Goal: Task Accomplishment & Management: Complete application form

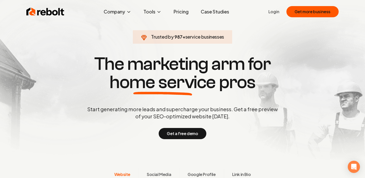
click at [268, 12] on div "Rebolt Company About Blog Jobs Tools Google Review QR Code Generator Google Bus…" at bounding box center [182, 11] width 324 height 15
click at [271, 12] on link "Login" at bounding box center [273, 12] width 11 height 6
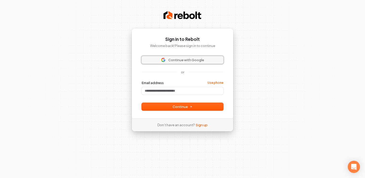
click at [188, 57] on button "Continue with Google" at bounding box center [183, 60] width 82 height 8
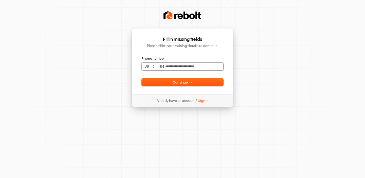
click at [178, 64] on input "Phone number" at bounding box center [193, 67] width 59 height 8
click at [262, 87] on div "**********" at bounding box center [182, 89] width 365 height 178
click at [197, 86] on div "**********" at bounding box center [182, 61] width 102 height 66
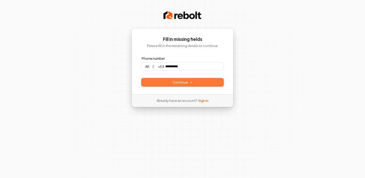
click at [189, 83] on span "Continue" at bounding box center [182, 82] width 20 height 5
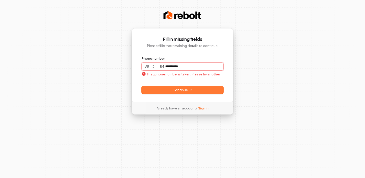
click at [187, 68] on input "**********" at bounding box center [193, 67] width 59 height 8
click at [207, 72] on p "That phone number is taken. Please try another." at bounding box center [181, 74] width 79 height 5
click at [197, 68] on input "**********" at bounding box center [193, 67] width 59 height 8
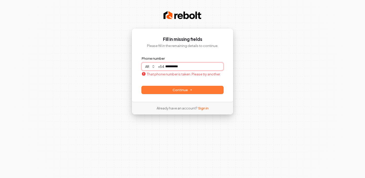
click at [197, 68] on input "**********" at bounding box center [193, 67] width 59 height 8
type input "**********"
click at [205, 81] on form "**********" at bounding box center [183, 74] width 82 height 37
click at [187, 74] on p "That phone number is taken. Please try another." at bounding box center [181, 74] width 79 height 5
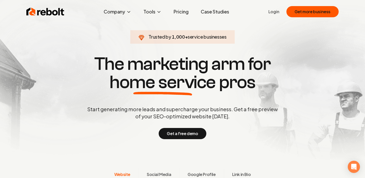
click at [279, 13] on link "Login" at bounding box center [273, 12] width 11 height 6
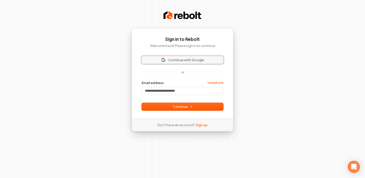
click at [171, 59] on span "Continue with Google" at bounding box center [186, 59] width 36 height 5
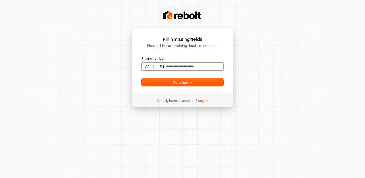
click at [182, 64] on input "Phone number" at bounding box center [193, 67] width 59 height 8
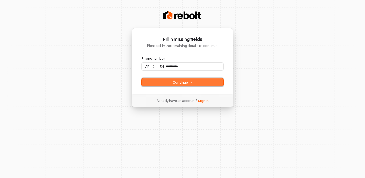
click at [171, 82] on button "Continue" at bounding box center [183, 82] width 82 height 8
type input "**********"
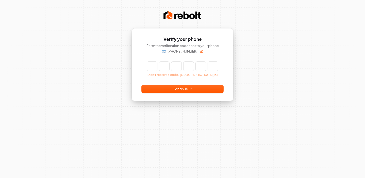
click at [154, 69] on input "Enter verification code" at bounding box center [182, 66] width 71 height 9
type input "******"
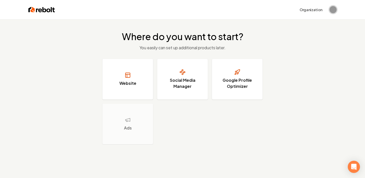
click at [333, 10] on span "Open user button" at bounding box center [332, 9] width 7 height 7
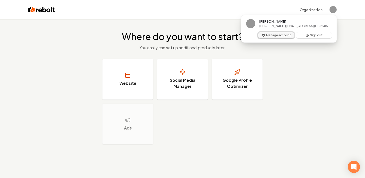
click at [275, 36] on button "Manage account" at bounding box center [276, 35] width 36 height 6
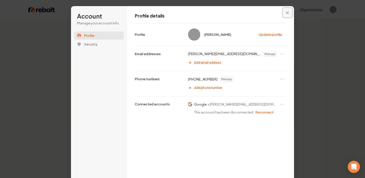
click at [289, 11] on button "Close modal" at bounding box center [287, 12] width 9 height 9
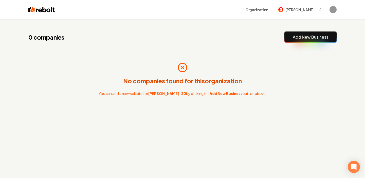
click at [37, 11] on img at bounding box center [41, 9] width 27 height 7
click at [310, 9] on span "[PERSON_NAME]-30" at bounding box center [300, 9] width 31 height 5
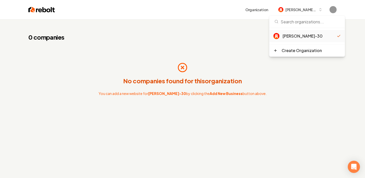
click at [238, 35] on div "0 companies Add New Business" at bounding box center [182, 36] width 308 height 11
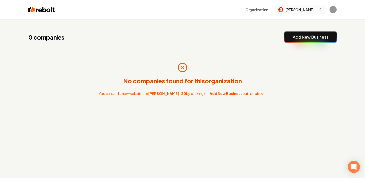
click at [305, 12] on span "[PERSON_NAME]-30" at bounding box center [300, 9] width 31 height 5
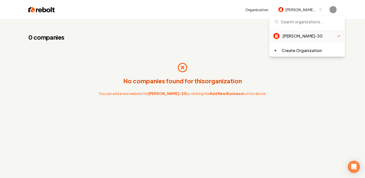
click at [210, 64] on div "No companies found for this organization You can add a new website for [PERSON_…" at bounding box center [182, 79] width 308 height 57
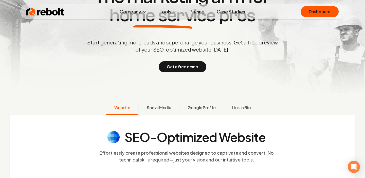
scroll to position [44, 0]
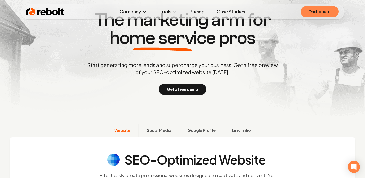
click at [323, 7] on link "Dashboard" at bounding box center [319, 11] width 38 height 11
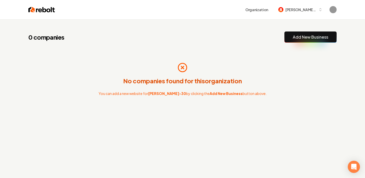
click at [219, 94] on strong "Add New Business" at bounding box center [225, 93] width 33 height 5
click at [303, 41] on button "Add New Business" at bounding box center [310, 36] width 52 height 11
click at [309, 36] on link "Add New Business" at bounding box center [309, 37] width 35 height 6
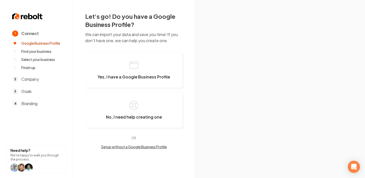
click at [34, 53] on span "Find your business" at bounding box center [36, 51] width 30 height 5
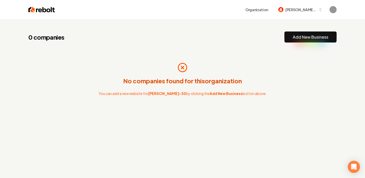
click at [272, 54] on div "No companies found for this organization You can add a new website for camilo-3…" at bounding box center [182, 79] width 308 height 57
click at [242, 48] on div "0 companies Add New Business No companies found for this organization You can a…" at bounding box center [182, 79] width 324 height 121
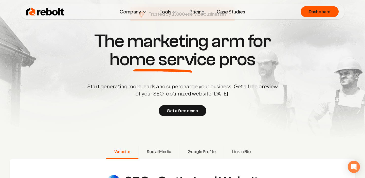
scroll to position [22, 0]
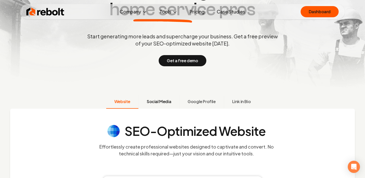
click at [168, 105] on button "Social Media" at bounding box center [158, 101] width 41 height 13
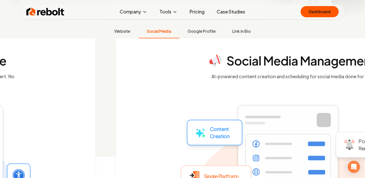
scroll to position [143, 0]
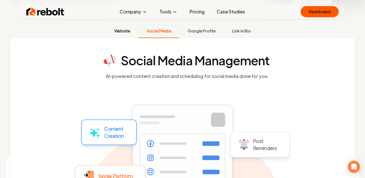
click at [125, 35] on button "Website" at bounding box center [122, 31] width 32 height 13
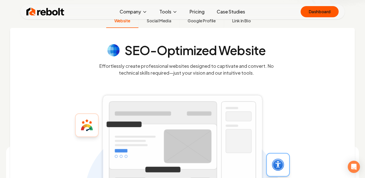
scroll to position [153, 0]
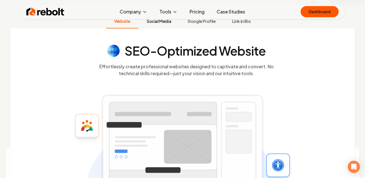
click at [171, 23] on span "Social Media" at bounding box center [159, 21] width 24 height 6
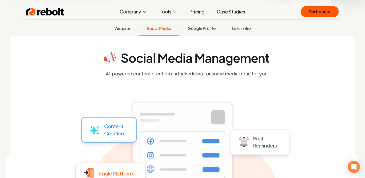
scroll to position [145, 0]
click at [198, 28] on span "Google Profile" at bounding box center [201, 29] width 28 height 6
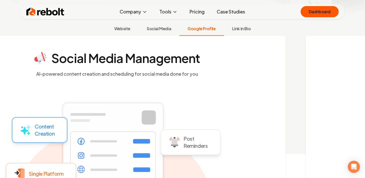
scroll to position [143, 0]
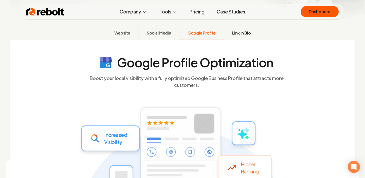
click at [238, 34] on span "Link in Bio" at bounding box center [241, 33] width 19 height 6
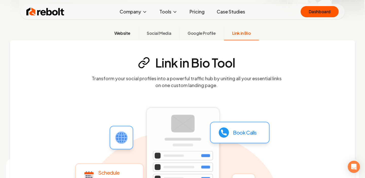
click at [122, 35] on span "Website" at bounding box center [122, 33] width 16 height 6
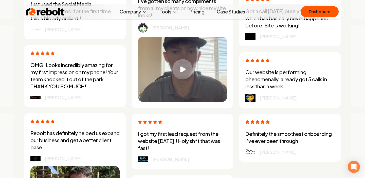
scroll to position [1405, 0]
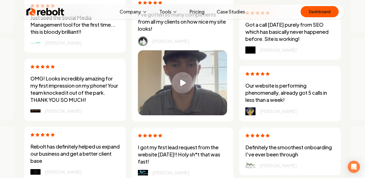
click at [180, 82] on div "Play video" at bounding box center [182, 82] width 21 height 21
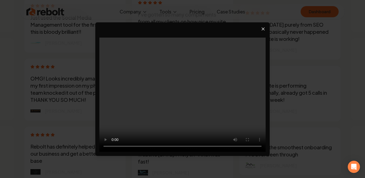
click at [264, 29] on icon "Close video player" at bounding box center [262, 28] width 5 height 5
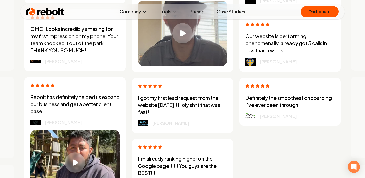
scroll to position [1515, 0]
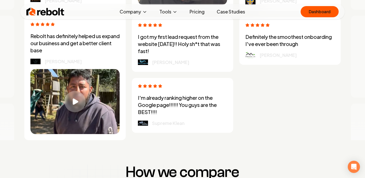
click at [67, 104] on div "Play video" at bounding box center [74, 101] width 21 height 21
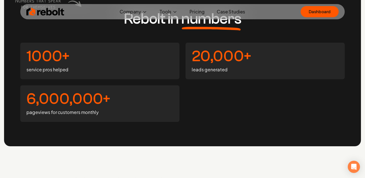
scroll to position [1888, 0]
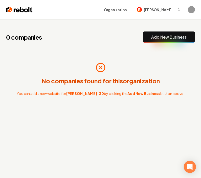
click at [164, 35] on link "Add New Business" at bounding box center [168, 37] width 35 height 6
click at [130, 8] on button "Organization" at bounding box center [115, 9] width 29 height 9
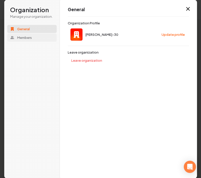
click at [34, 35] on button "Members" at bounding box center [32, 37] width 50 height 8
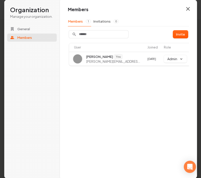
click at [189, 9] on icon "button" at bounding box center [188, 9] width 6 height 6
